Goal: Transaction & Acquisition: Purchase product/service

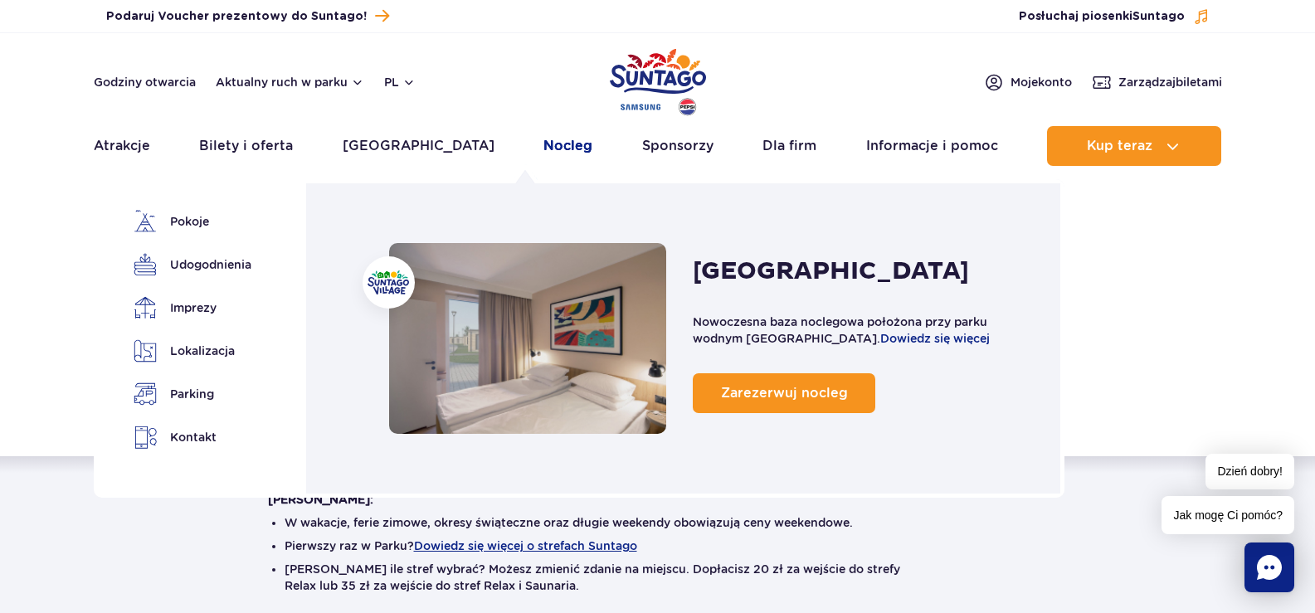
click at [543, 145] on link "Nocleg" at bounding box center [567, 146] width 49 height 40
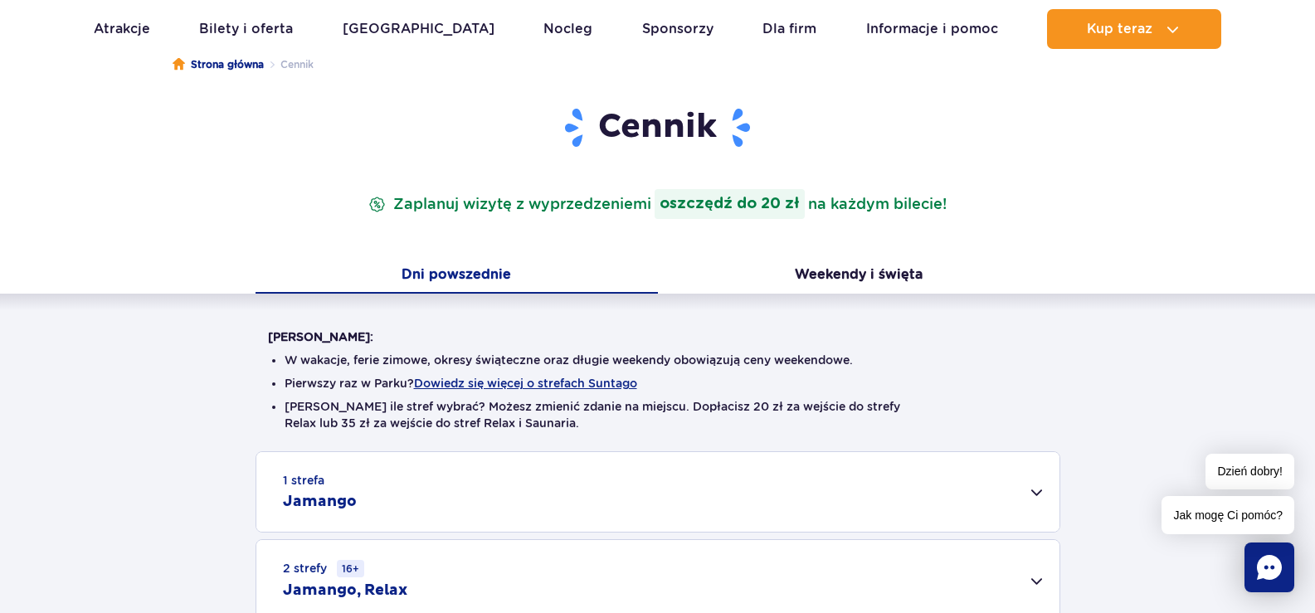
scroll to position [166, 0]
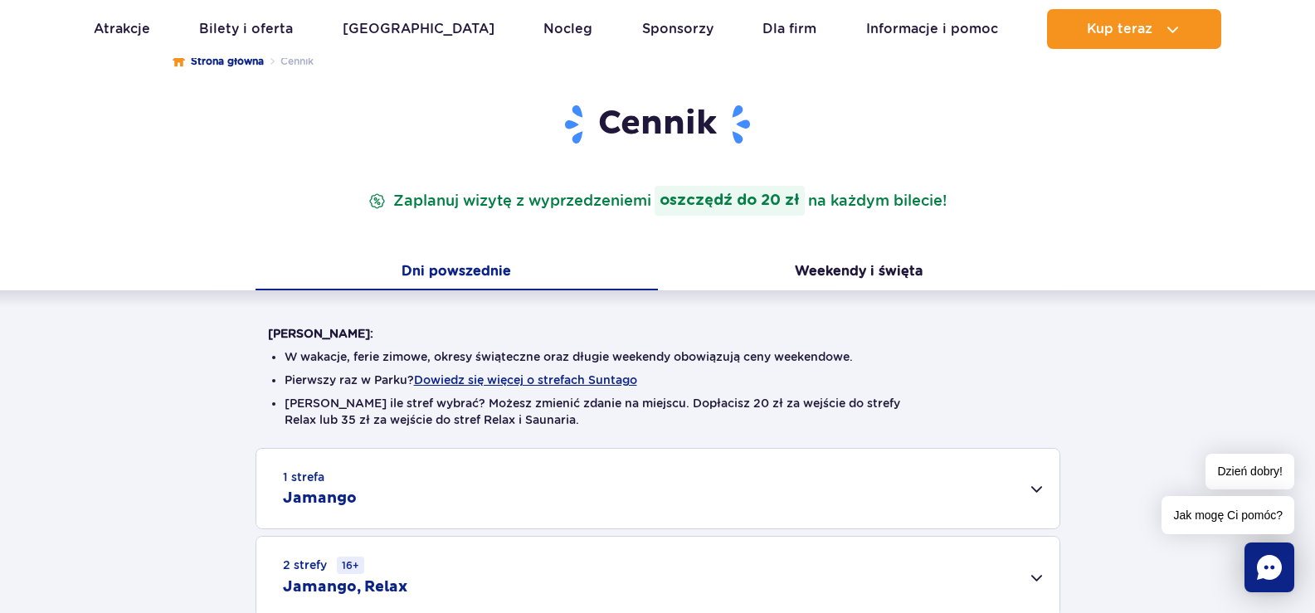
click at [472, 273] on button "Dni powszednie" at bounding box center [457, 273] width 402 height 35
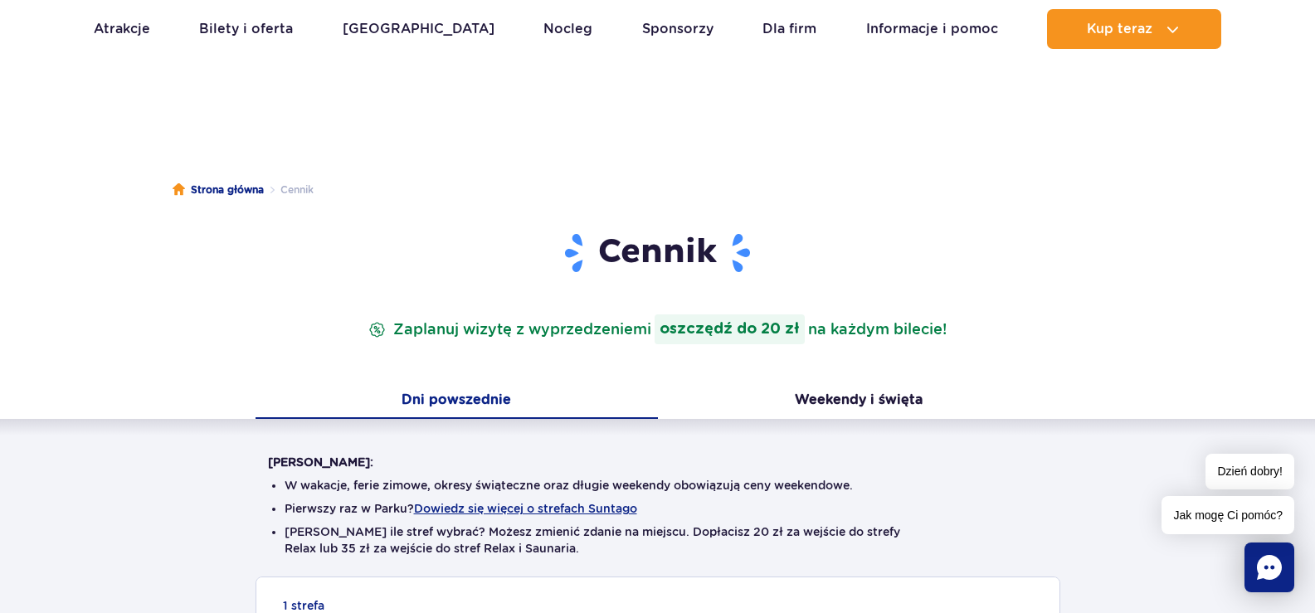
scroll to position [0, 0]
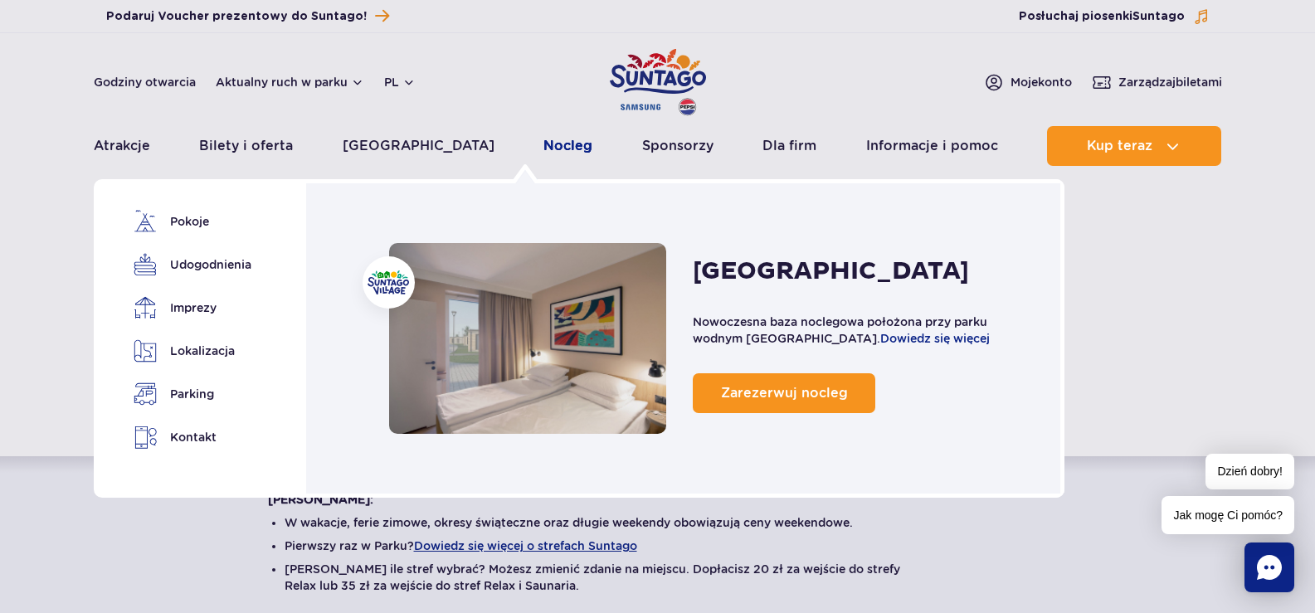
click at [543, 142] on link "Nocleg" at bounding box center [567, 146] width 49 height 40
click at [204, 222] on link "Pokoje" at bounding box center [190, 221] width 112 height 23
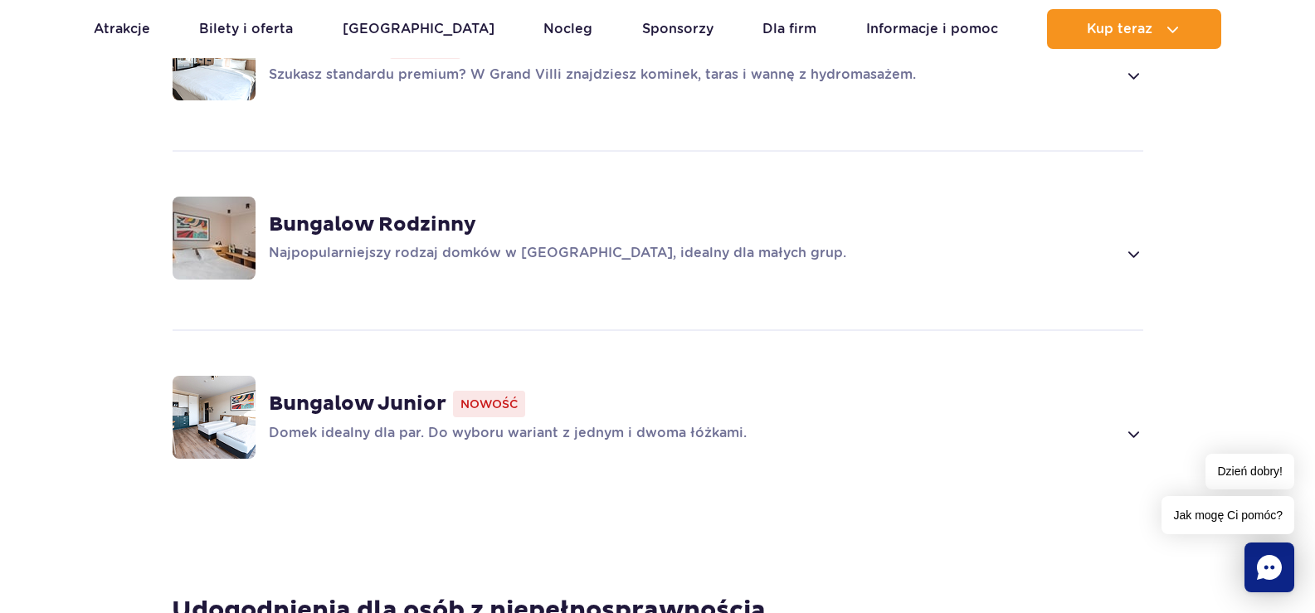
scroll to position [1410, 0]
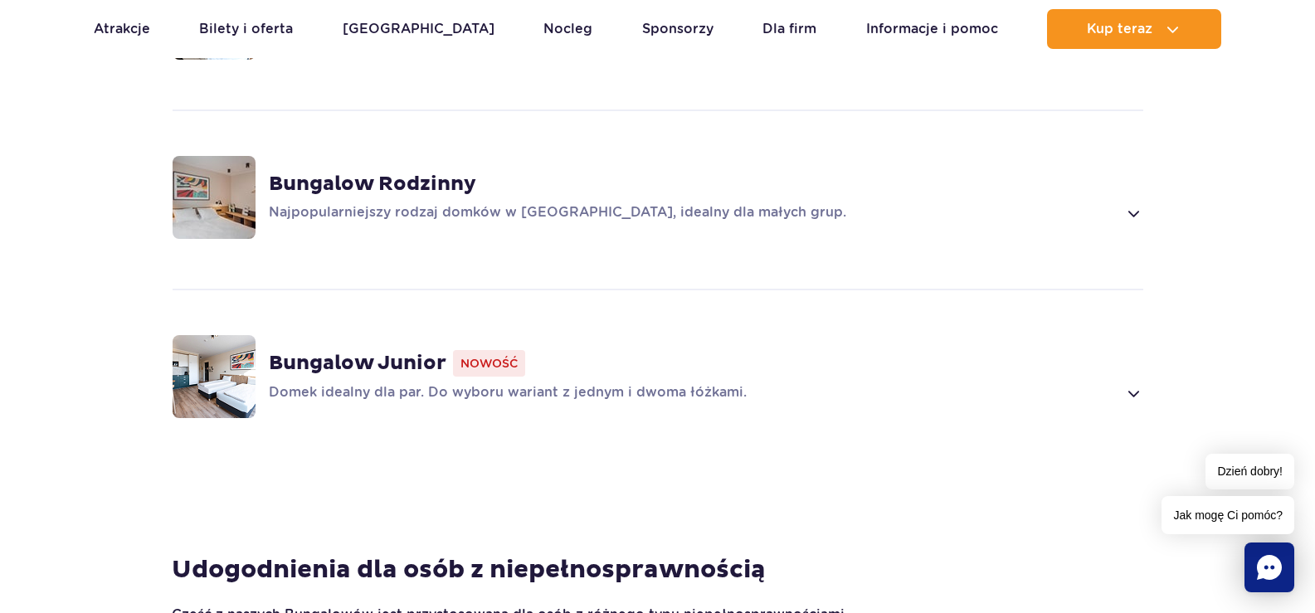
click at [405, 351] on strong "Bungalow Junior" at bounding box center [358, 363] width 178 height 25
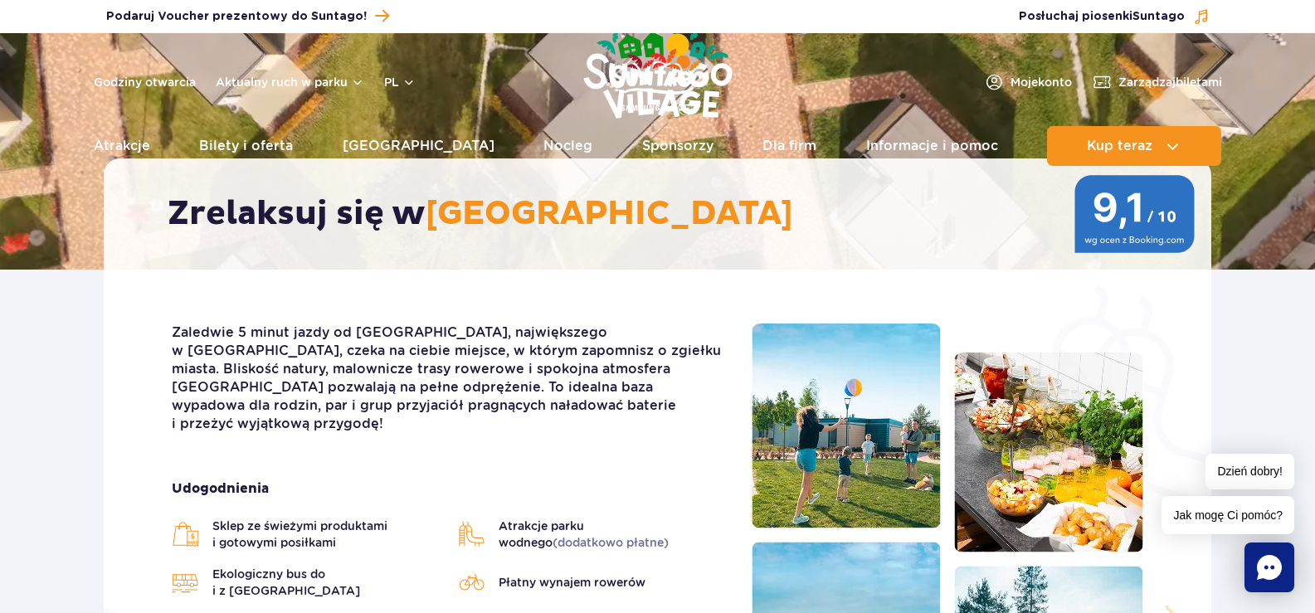
scroll to position [0, 0]
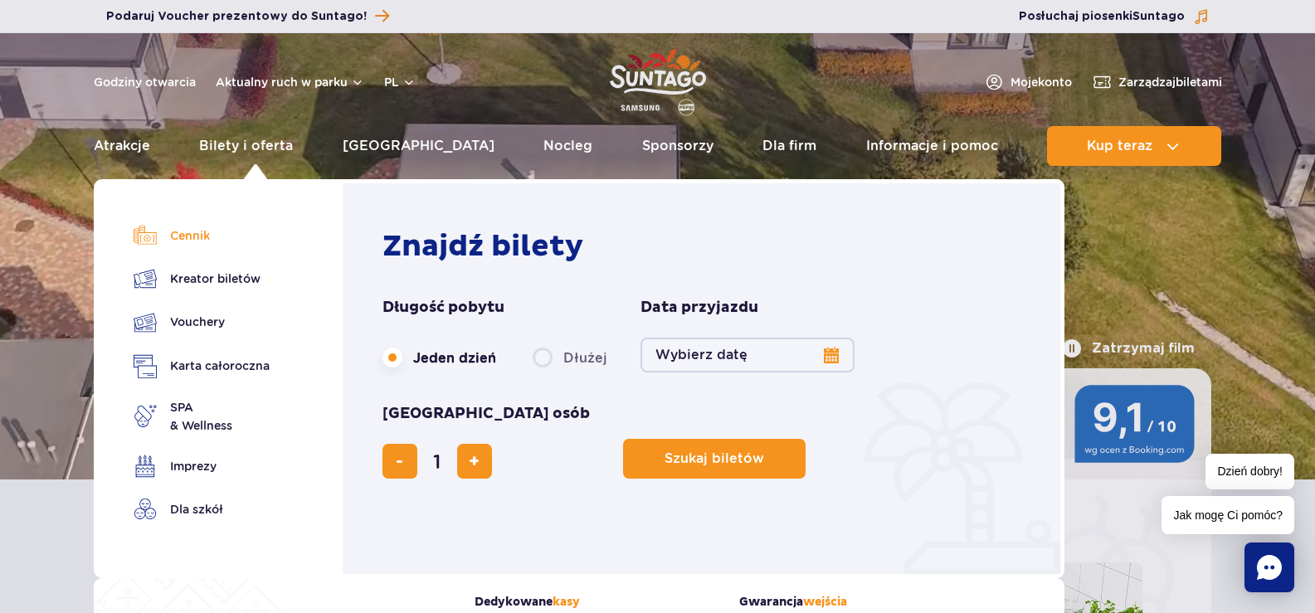
click at [228, 231] on link "Cennik" at bounding box center [202, 235] width 136 height 23
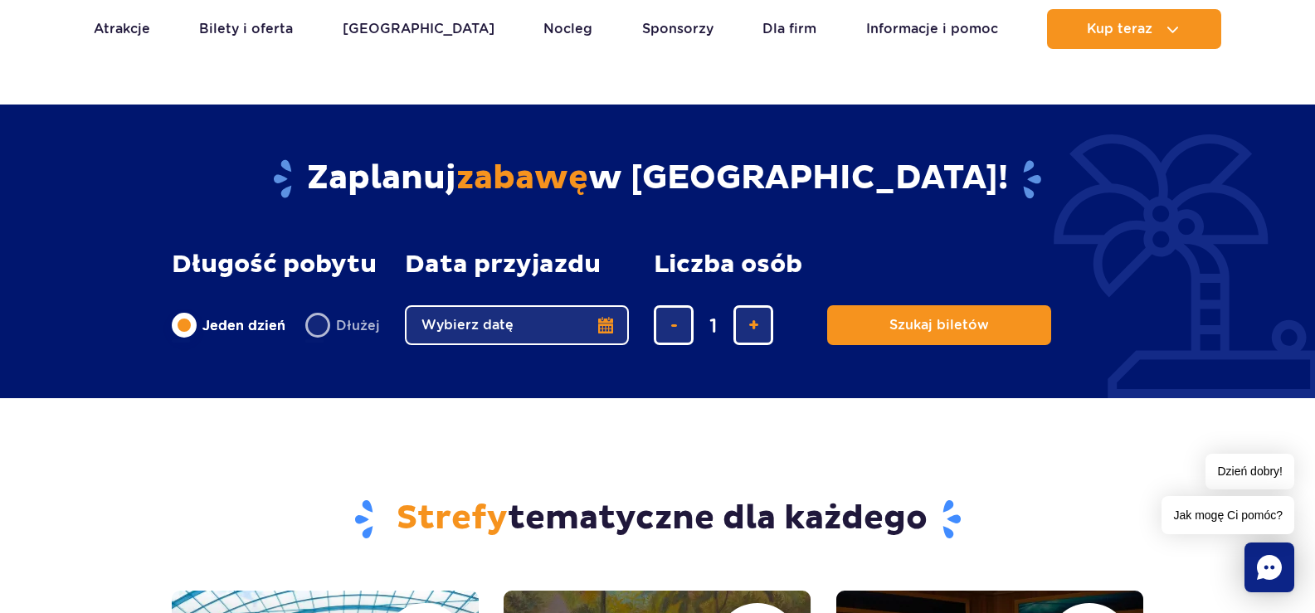
scroll to position [1327, 0]
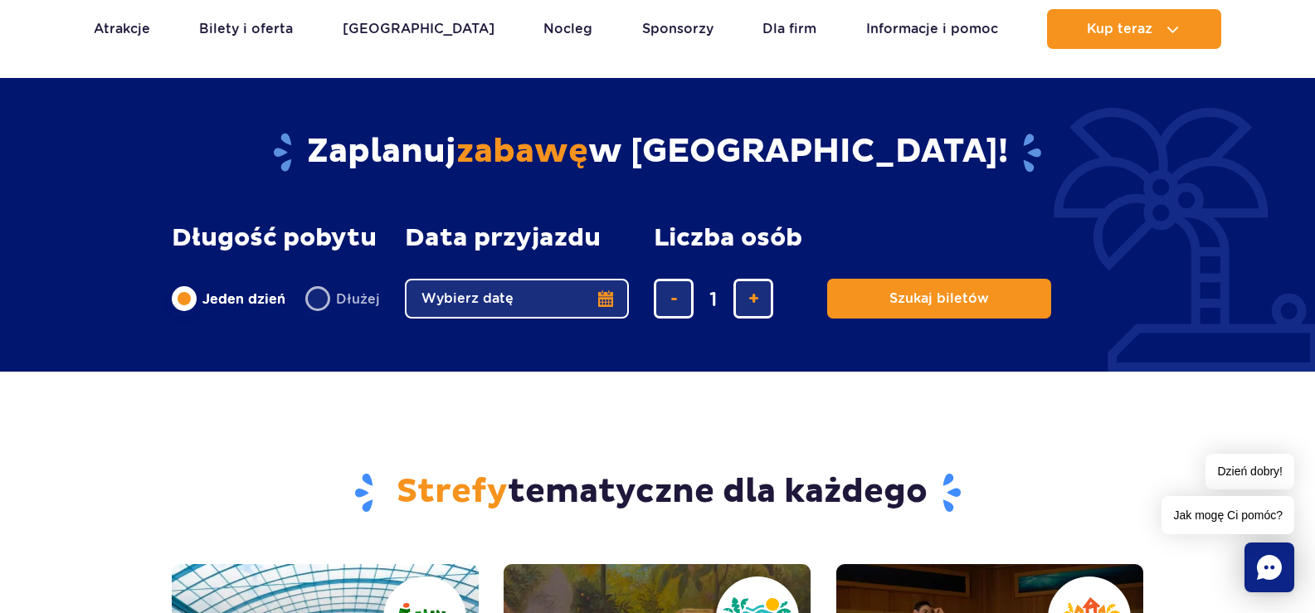
click at [571, 291] on button "Wybierz datę" at bounding box center [517, 299] width 224 height 40
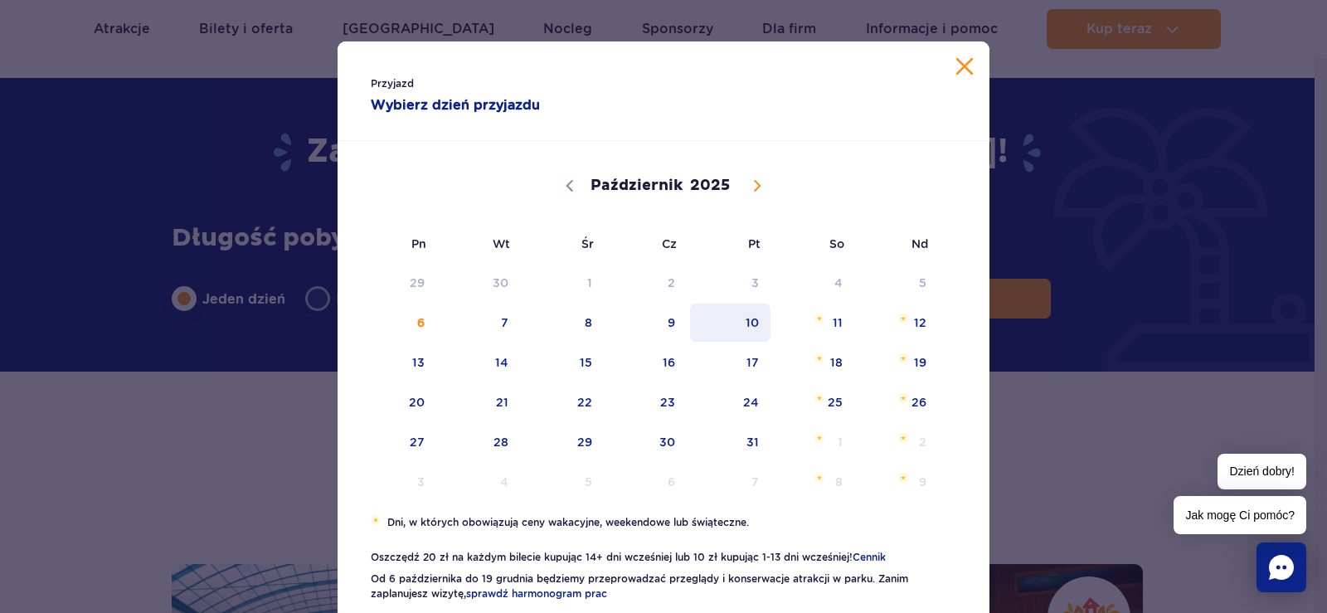
click at [743, 319] on span "10" at bounding box center [731, 323] width 84 height 38
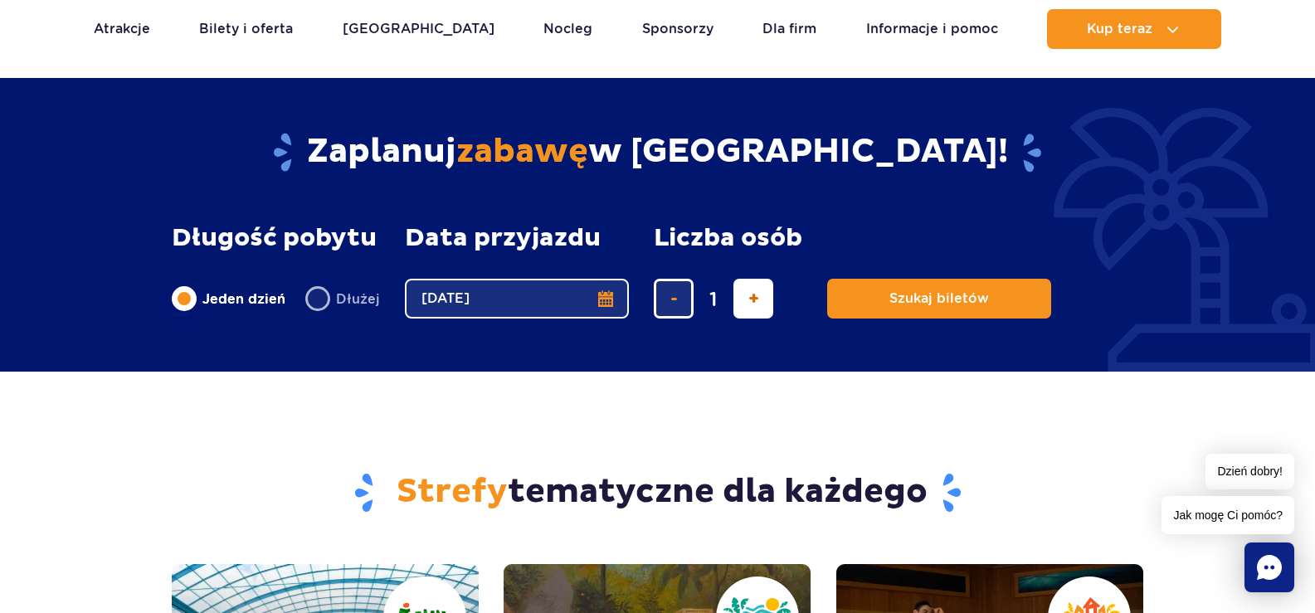
click at [750, 299] on span "dodaj bilet" at bounding box center [753, 299] width 11 height 0
type input "2"
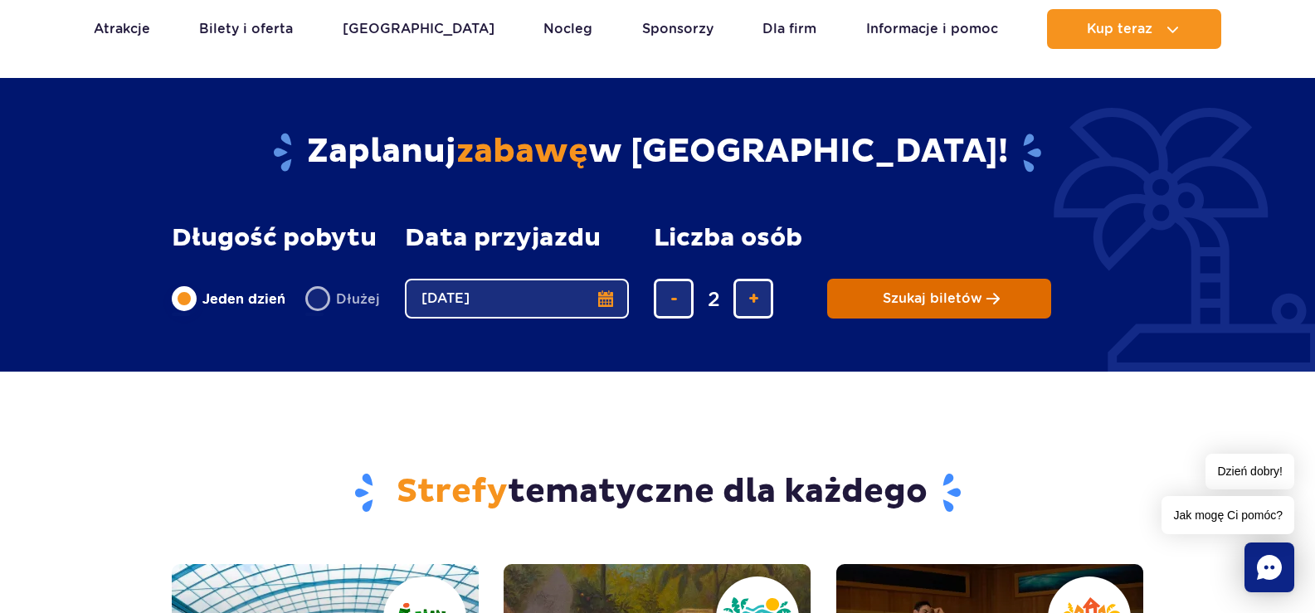
click at [974, 297] on span "Szukaj biletów" at bounding box center [933, 298] width 100 height 15
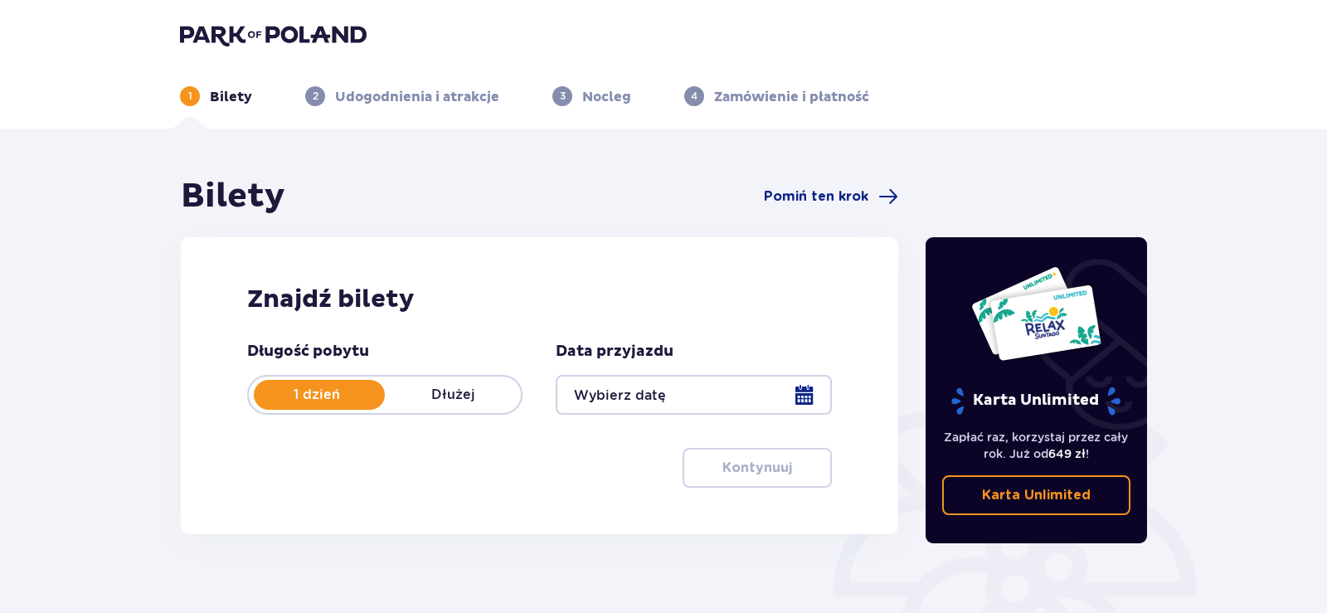
type input "[DATE]"
